Goal: Check status: Check status

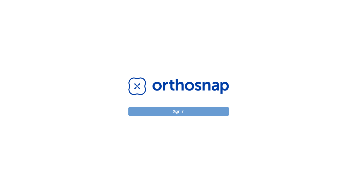
click at [185, 112] on button "Sign in" at bounding box center [178, 111] width 100 height 8
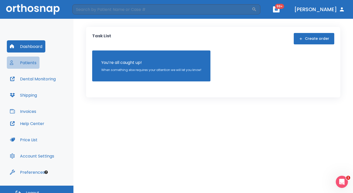
click at [28, 63] on button "Patients" at bounding box center [23, 63] width 33 height 12
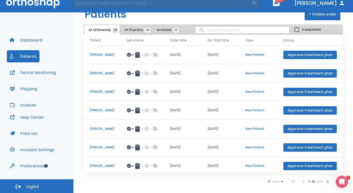
scroll to position [63, 0]
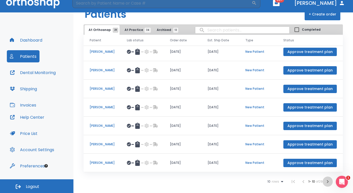
click at [325, 180] on icon "button" at bounding box center [328, 181] width 6 height 6
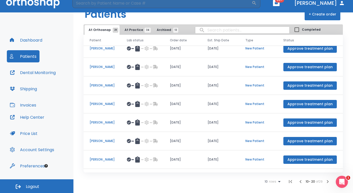
scroll to position [28, 0]
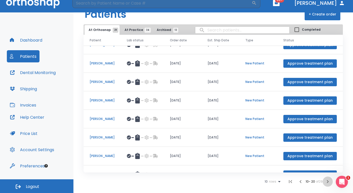
click at [325, 182] on icon "button" at bounding box center [328, 181] width 6 height 6
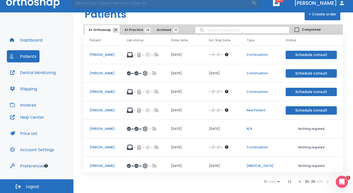
click at [102, 57] on p "[PERSON_NAME]" at bounding box center [102, 54] width 25 height 5
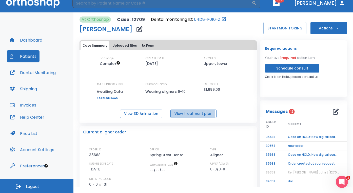
click at [186, 114] on button "View treatment plan" at bounding box center [194, 113] width 46 height 8
click at [40, 73] on button "Dental Monitoring" at bounding box center [33, 72] width 52 height 12
